Goal: Obtain resource: Obtain resource

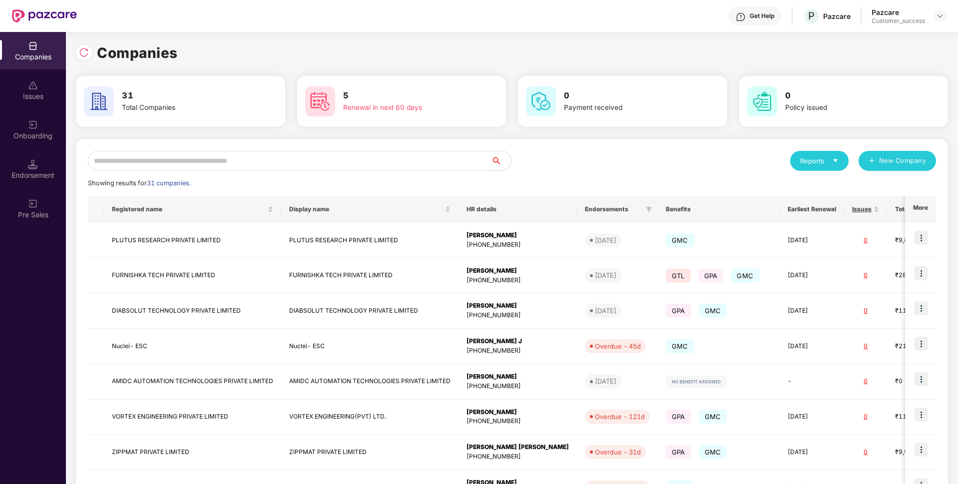
click at [315, 161] on input "text" at bounding box center [289, 161] width 403 height 20
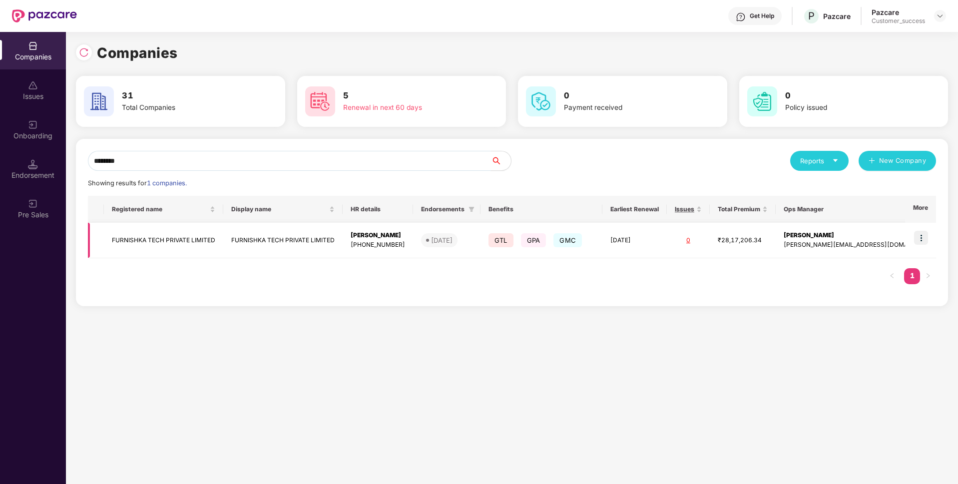
type input "********"
click at [155, 238] on td "FURNISHKA TECH PRIVATE LIMITED" at bounding box center [163, 240] width 119 height 35
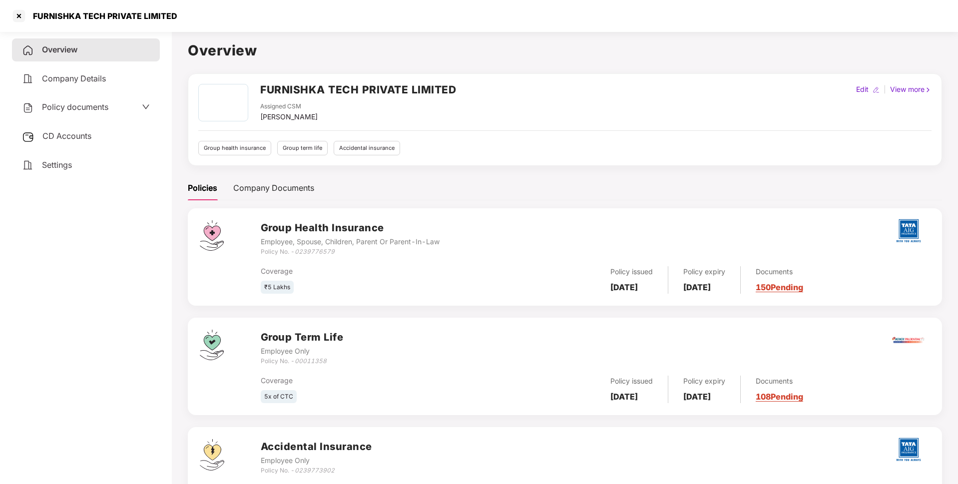
click at [95, 106] on span "Policy documents" at bounding box center [75, 107] width 66 height 10
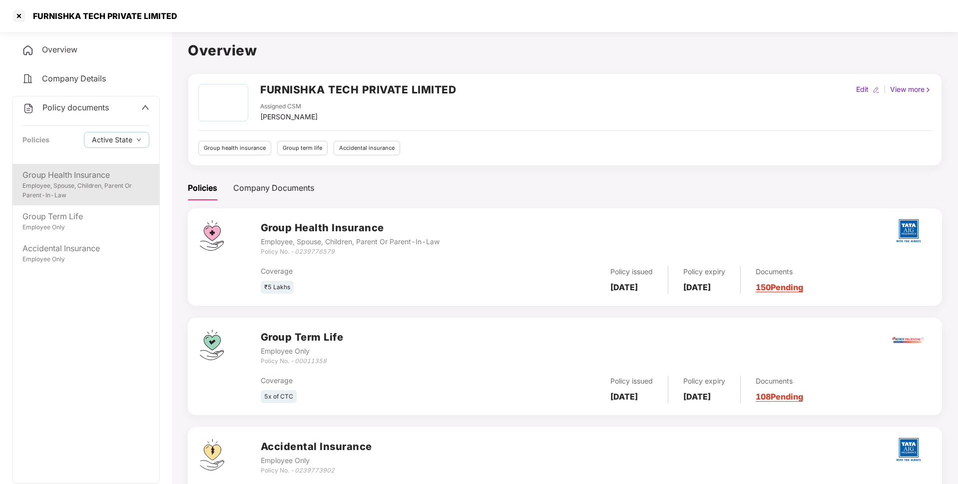
click at [73, 169] on div "Group Health Insurance" at bounding box center [85, 175] width 127 height 12
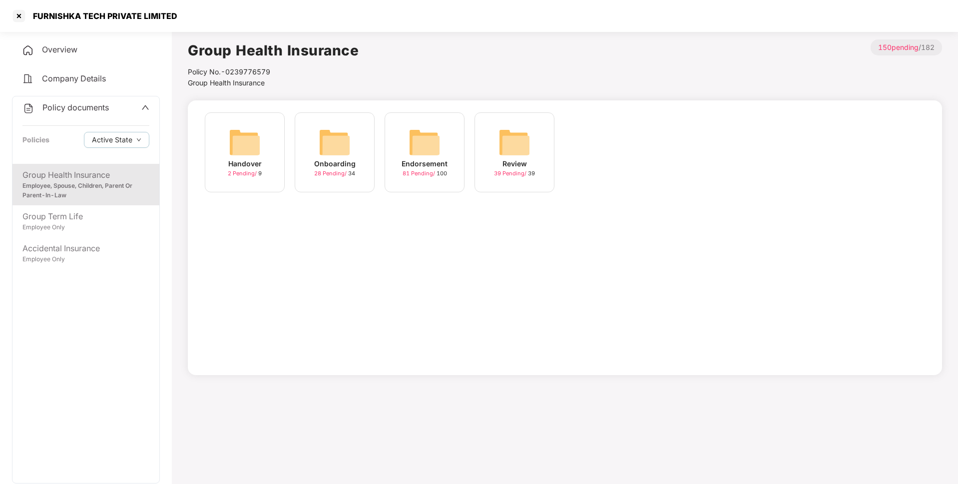
click at [354, 157] on div "Onboarding 28 Pending / 34" at bounding box center [335, 152] width 80 height 80
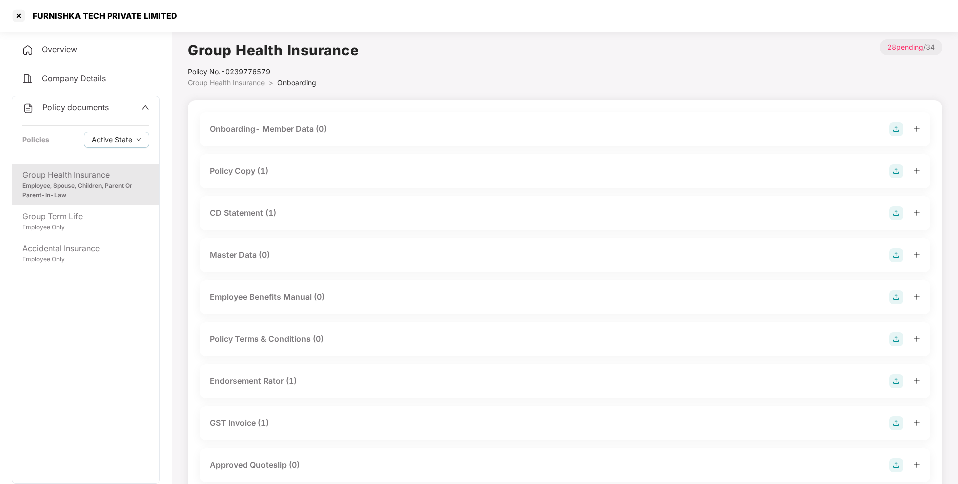
click at [259, 170] on div "Policy Copy (1)" at bounding box center [239, 171] width 58 height 12
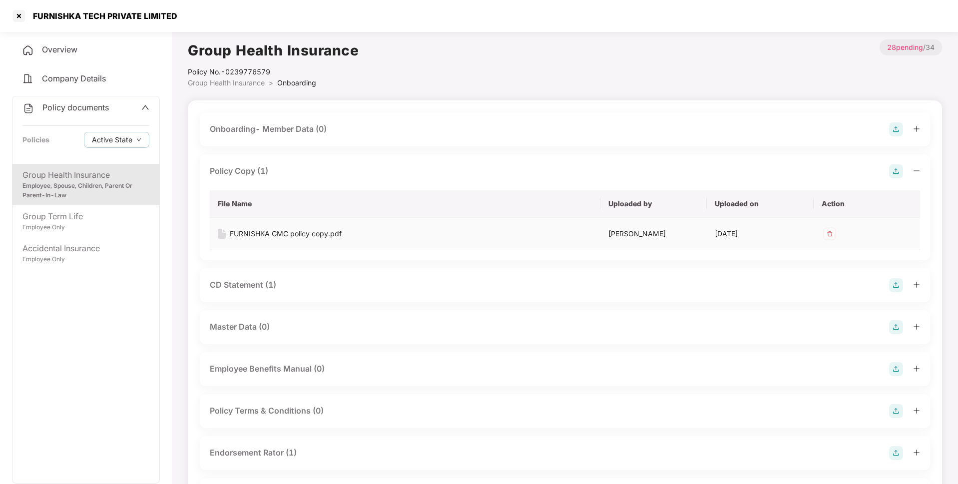
click at [264, 236] on div "FURNISHKA GMC policy copy.pdf" at bounding box center [286, 233] width 112 height 11
click at [66, 253] on div "Accidental Insurance" at bounding box center [85, 248] width 127 height 12
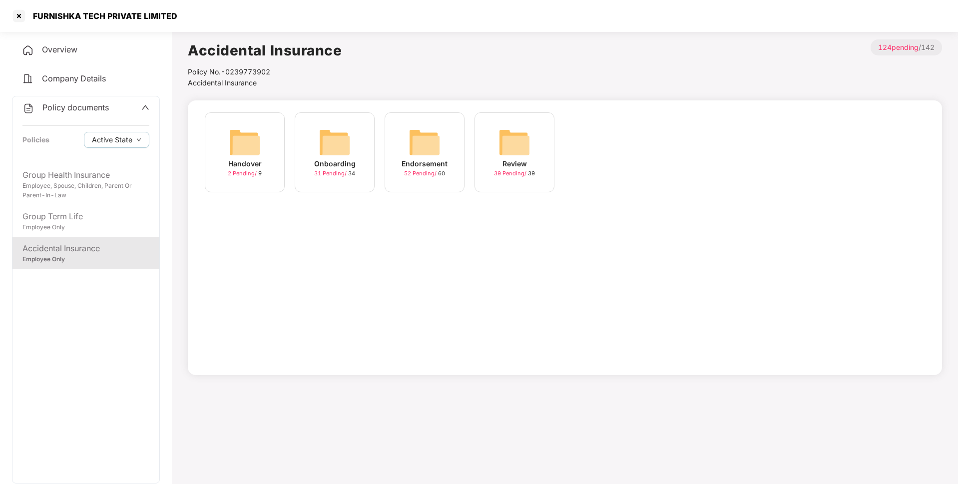
click at [348, 151] on img at bounding box center [335, 142] width 32 height 32
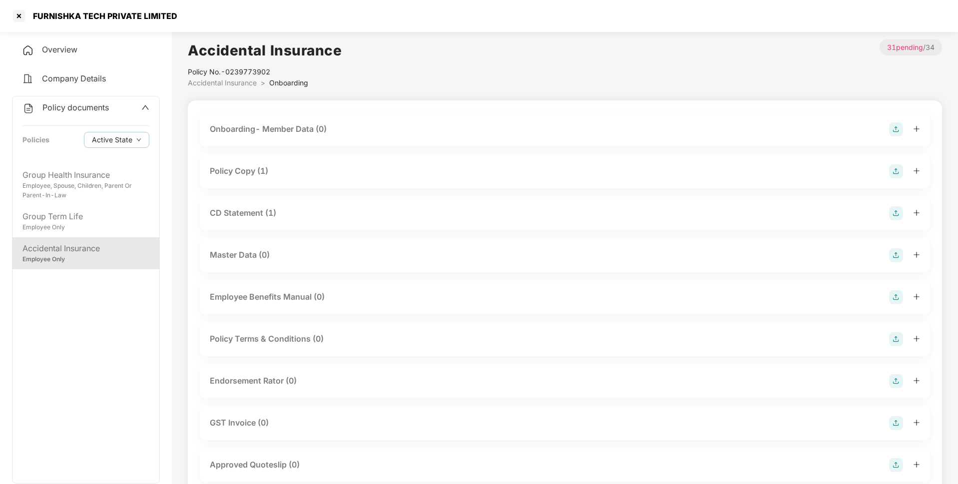
click at [261, 167] on div "Policy Copy (1)" at bounding box center [239, 171] width 58 height 12
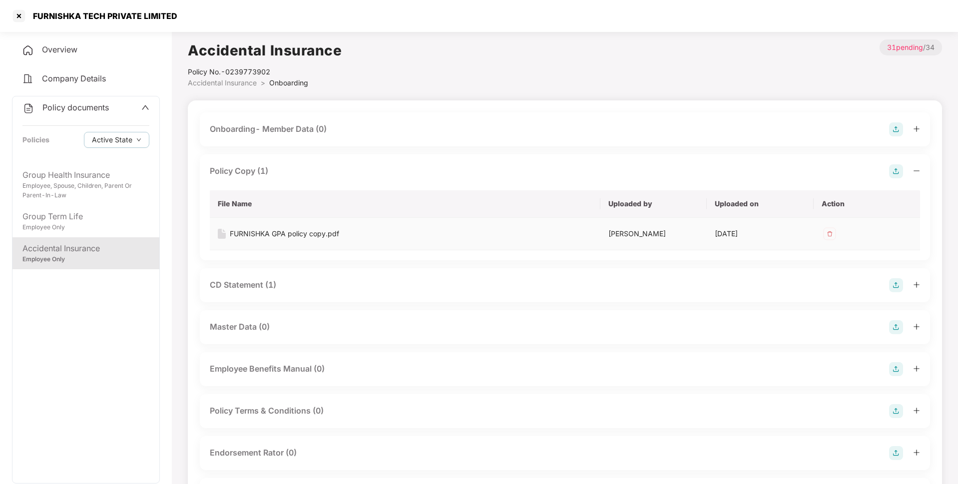
click at [270, 236] on div "FURNISHKA GPA policy copy.pdf" at bounding box center [284, 233] width 109 height 11
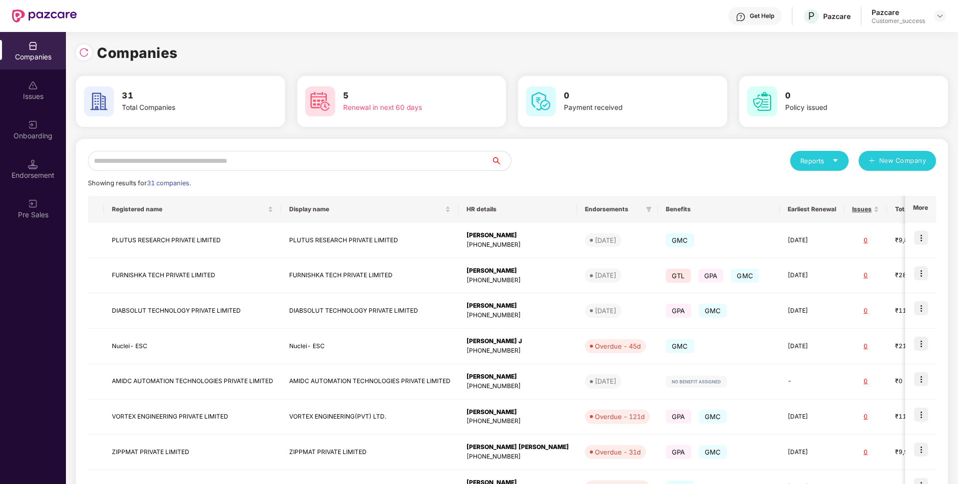
click at [342, 154] on input "text" at bounding box center [289, 161] width 403 height 20
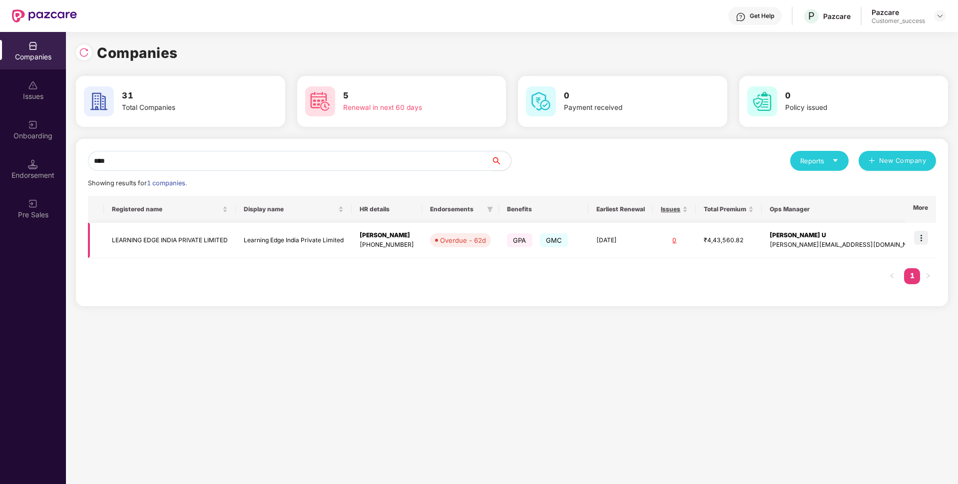
type input "****"
click at [144, 236] on td "LEARNING EDGE INDIA PRIVATE LIMITED" at bounding box center [170, 240] width 132 height 35
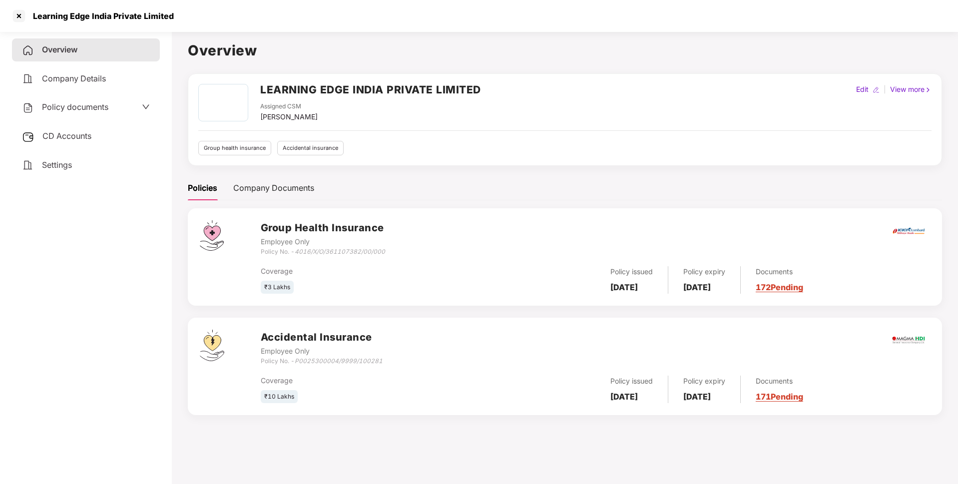
click at [96, 113] on div "Policy documents" at bounding box center [65, 107] width 86 height 13
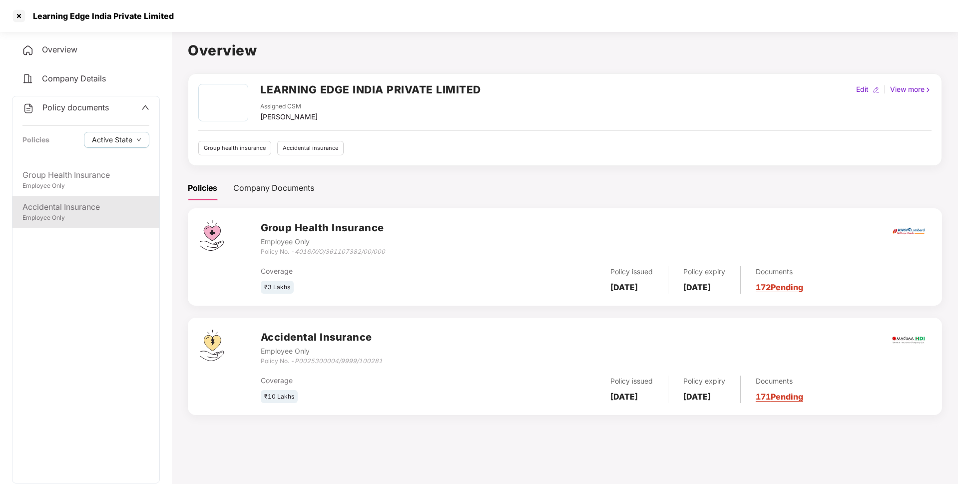
click at [46, 207] on div "Accidental Insurance" at bounding box center [85, 207] width 127 height 12
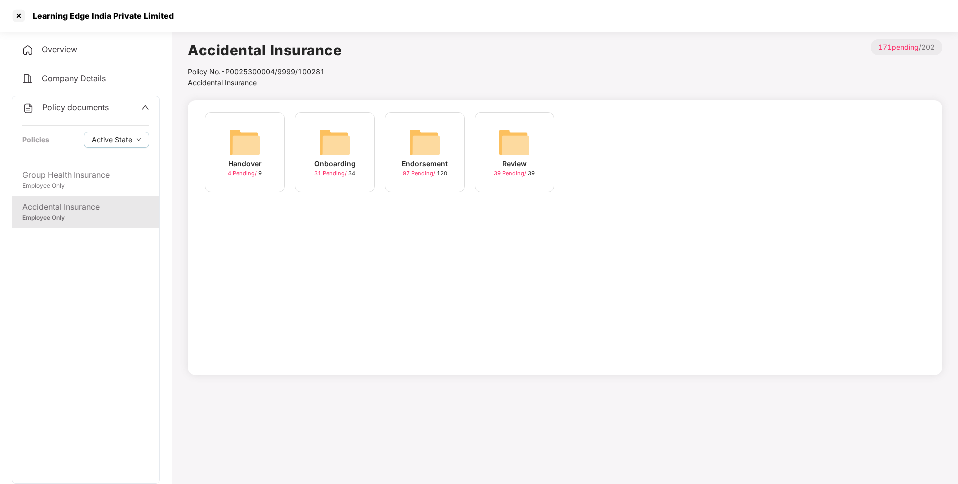
click at [352, 155] on div "Onboarding 31 Pending / 34" at bounding box center [335, 152] width 80 height 80
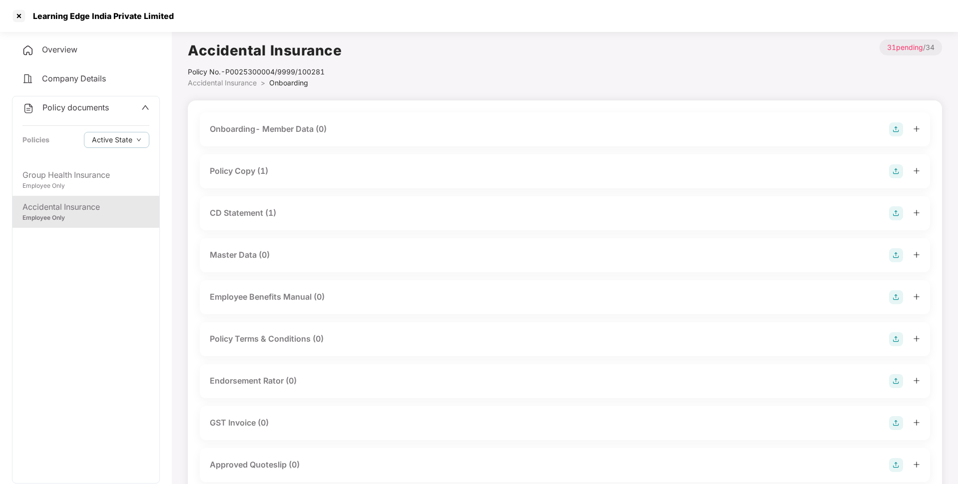
click at [247, 173] on div "Policy Copy (1)" at bounding box center [239, 171] width 58 height 12
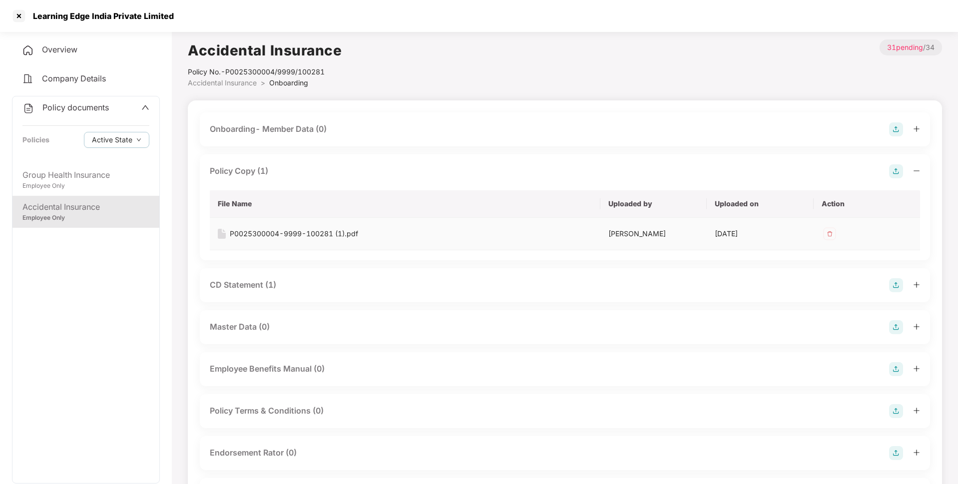
click at [283, 230] on div "P0025300004-9999-100281 (1).pdf" at bounding box center [294, 233] width 128 height 11
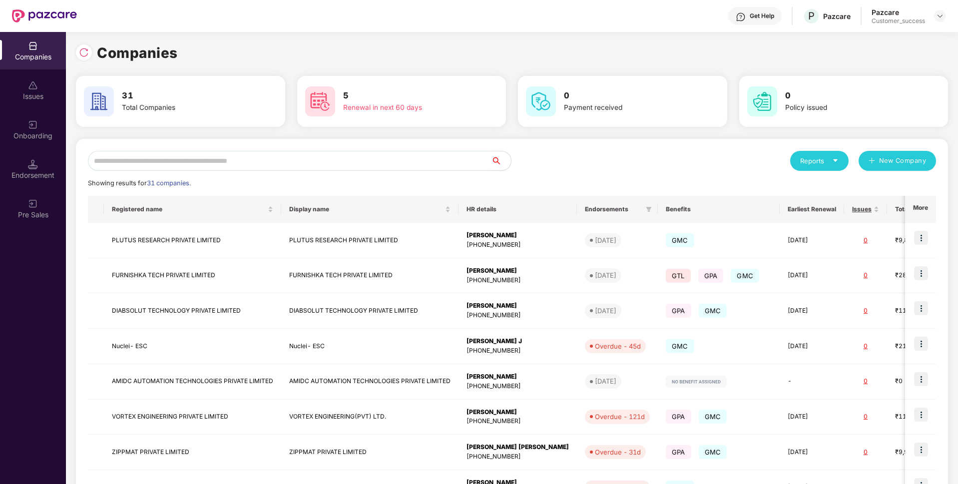
click at [286, 158] on input "text" at bounding box center [289, 161] width 403 height 20
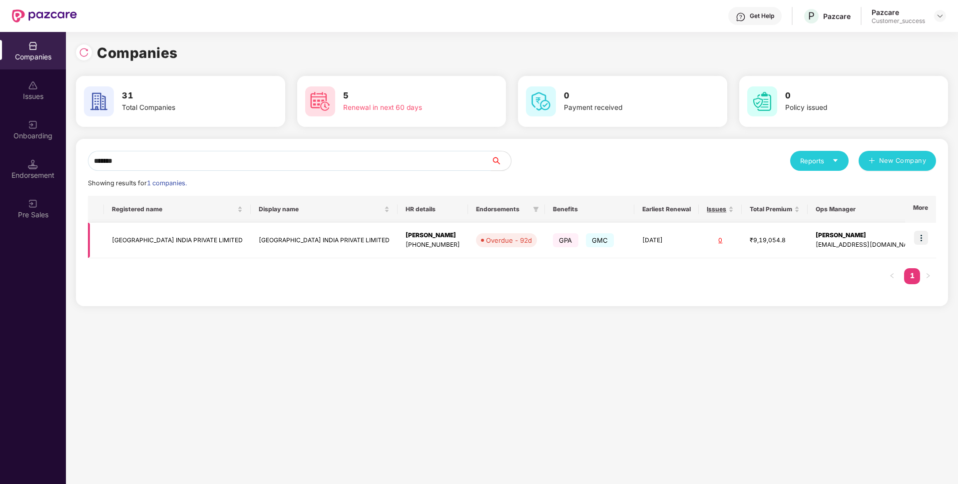
type input "*******"
click at [144, 233] on td "[GEOGRAPHIC_DATA] INDIA PRIVATE LIMITED" at bounding box center [177, 240] width 147 height 35
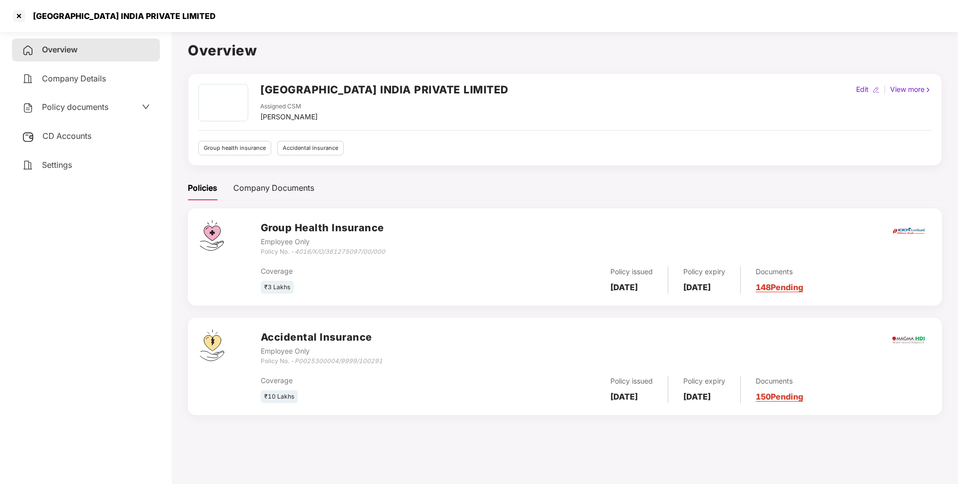
click at [109, 112] on div "Policy documents" at bounding box center [86, 107] width 128 height 13
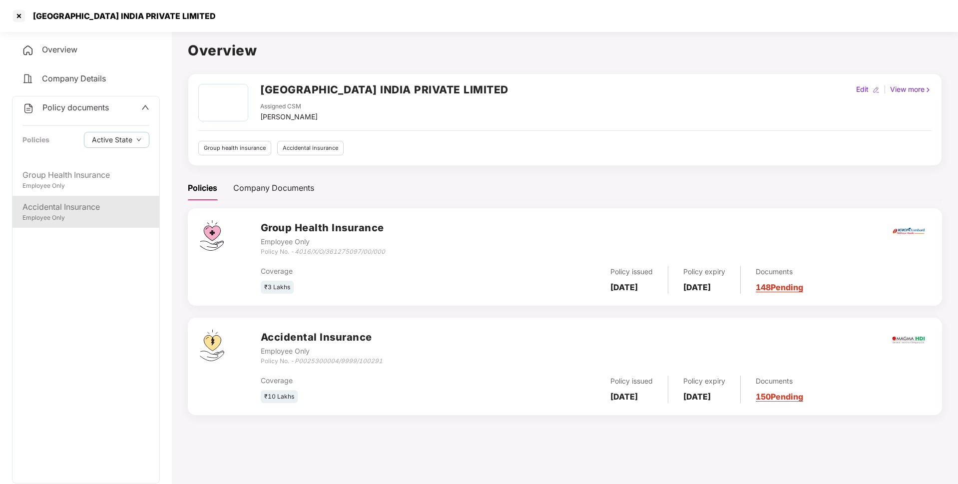
click at [101, 214] on div "Employee Only" at bounding box center [85, 217] width 127 height 9
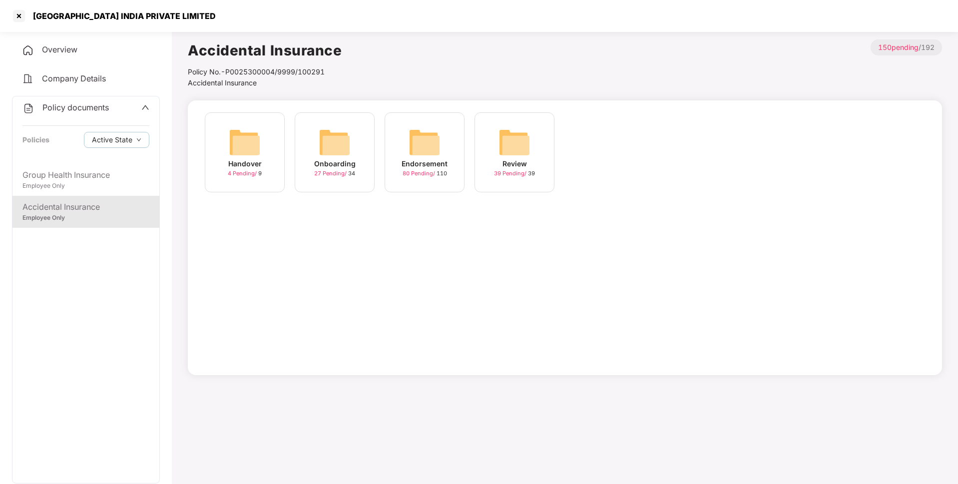
click at [366, 166] on div "Onboarding 27 Pending / 34" at bounding box center [335, 152] width 80 height 80
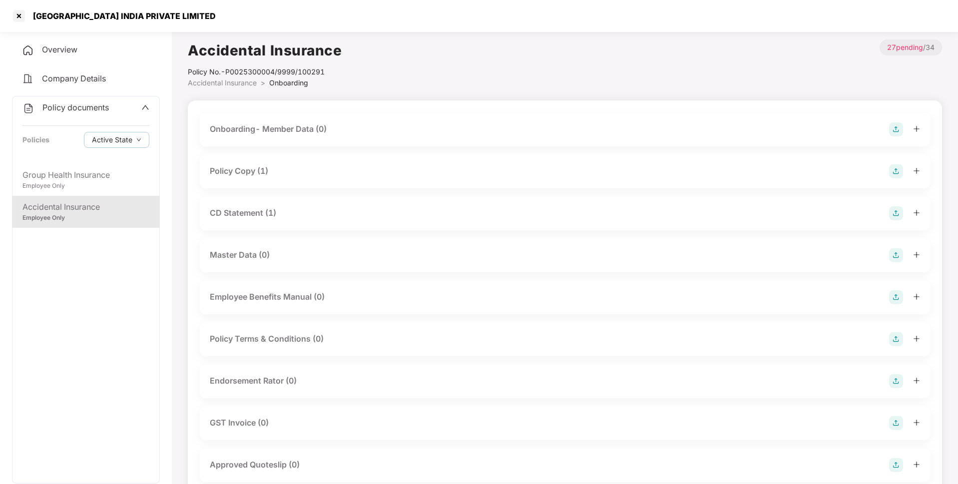
click at [245, 175] on div "Policy Copy (1)" at bounding box center [239, 171] width 58 height 12
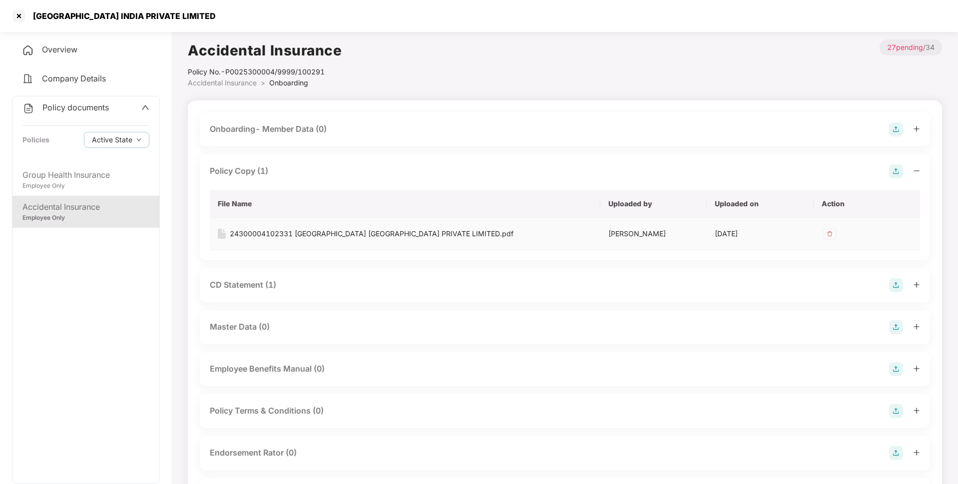
click at [309, 233] on div "24300004102331 [GEOGRAPHIC_DATA] [GEOGRAPHIC_DATA] PRIVATE LIMITED.pdf" at bounding box center [372, 233] width 284 height 11
